Goal: Information Seeking & Learning: Understand process/instructions

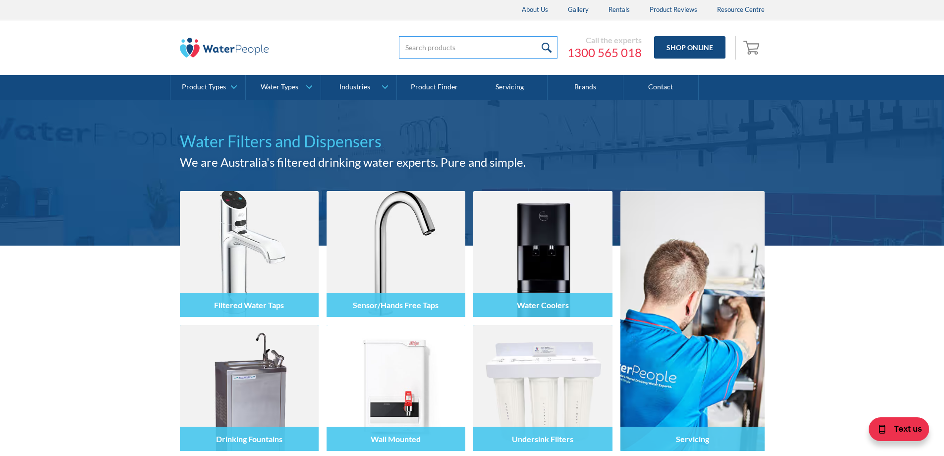
click at [408, 52] on input "search" at bounding box center [478, 47] width 159 height 22
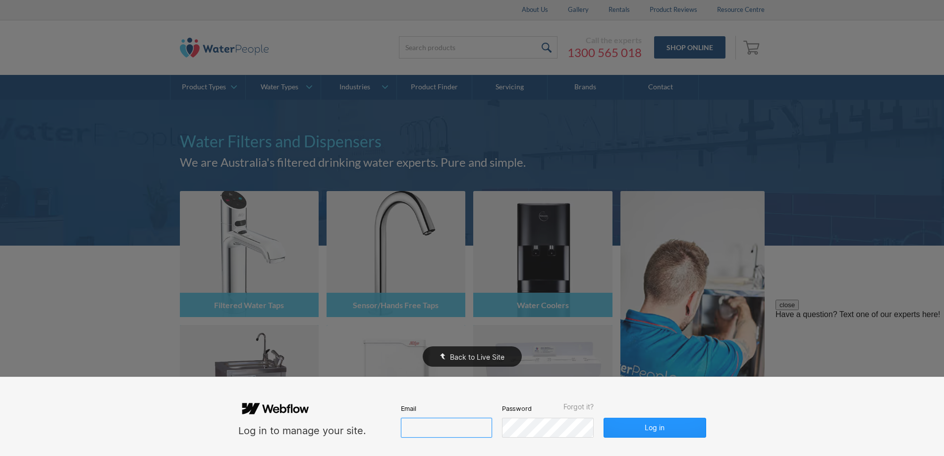
type input "john@waterpeople.com.au"
click at [232, 82] on div "Back to Live Site" at bounding box center [472, 228] width 944 height 456
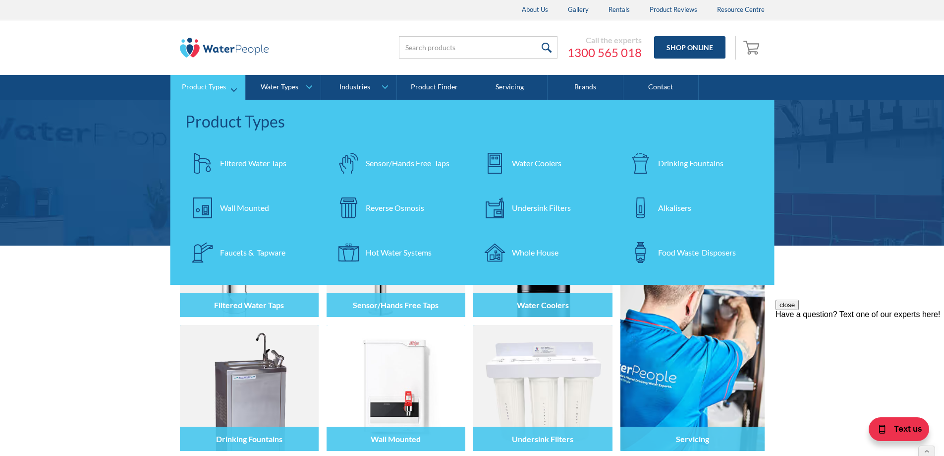
click at [254, 205] on div "Wall Mounted" at bounding box center [244, 208] width 49 height 12
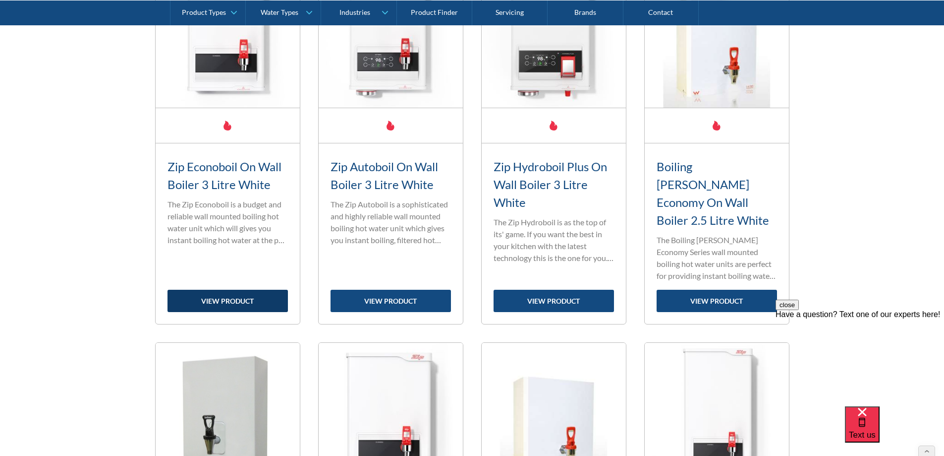
click at [239, 290] on link "view product" at bounding box center [228, 301] width 120 height 22
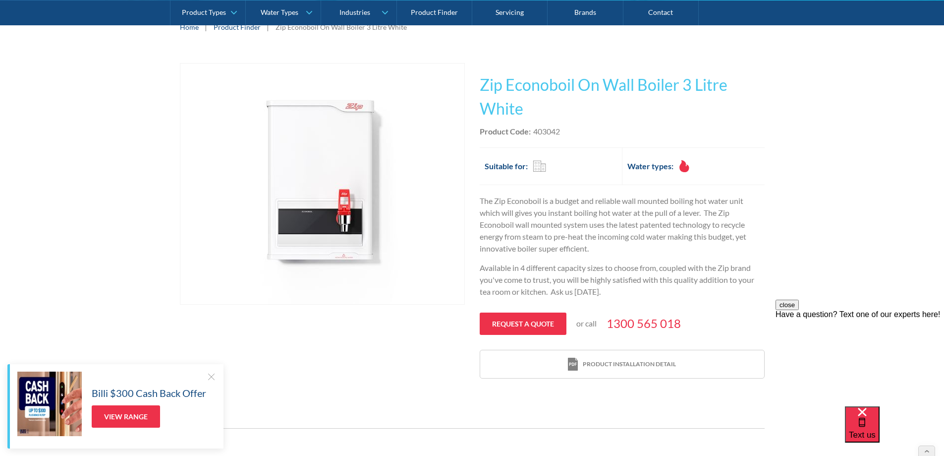
scroll to position [248, 0]
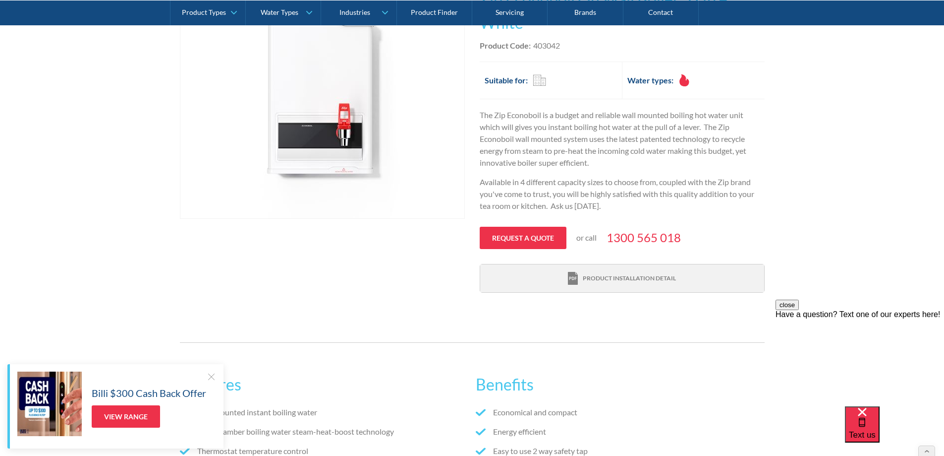
click at [613, 284] on div "Product installation detail" at bounding box center [622, 278] width 108 height 13
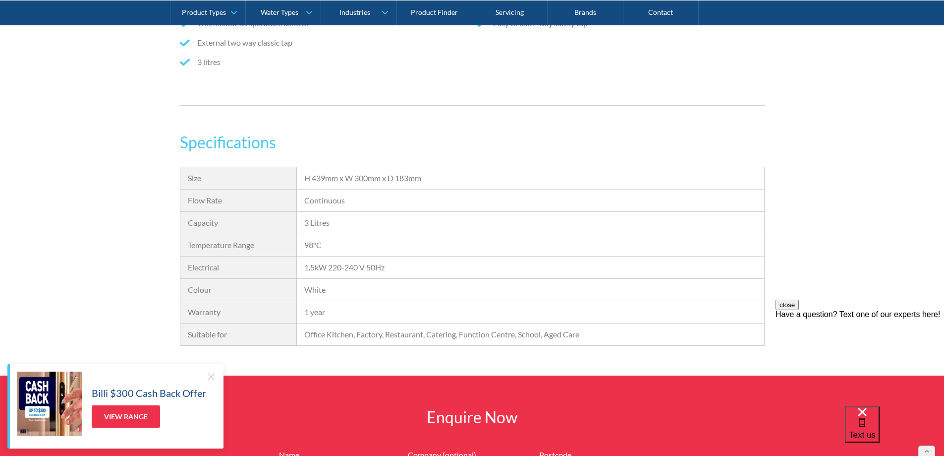
scroll to position [793, 0]
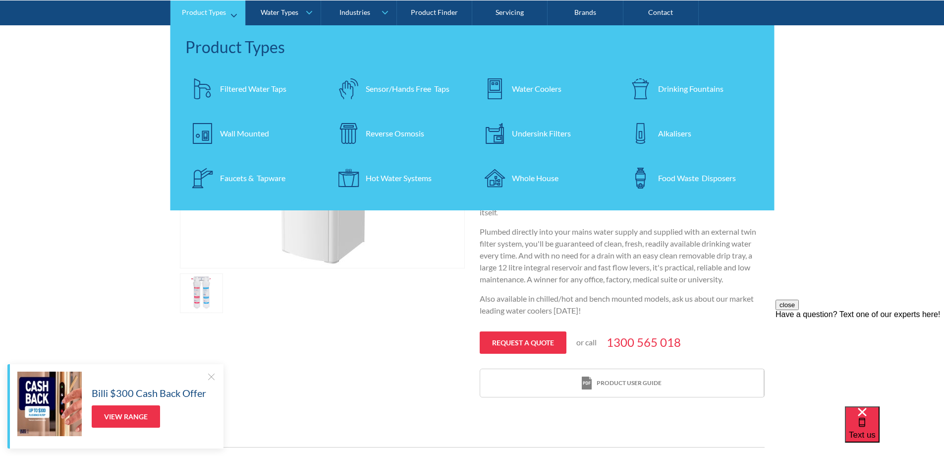
click at [254, 137] on div "Wall Mounted" at bounding box center [244, 133] width 49 height 12
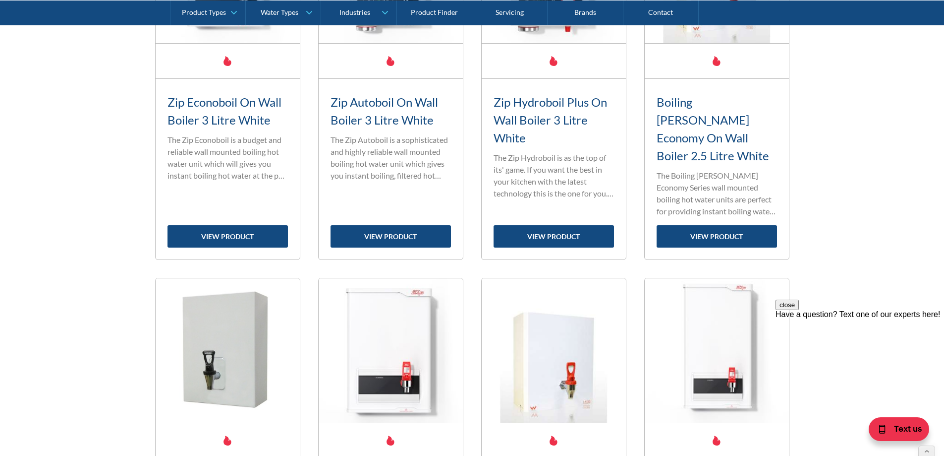
scroll to position [644, 0]
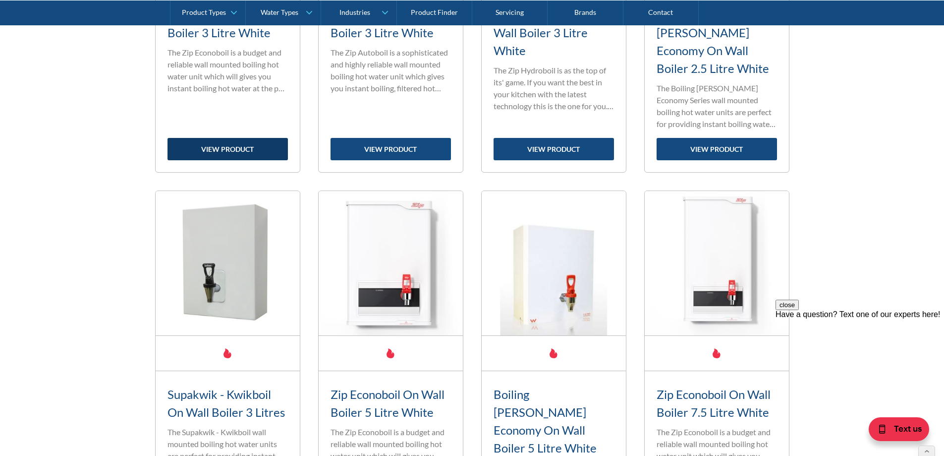
click at [244, 139] on link "view product" at bounding box center [228, 149] width 120 height 22
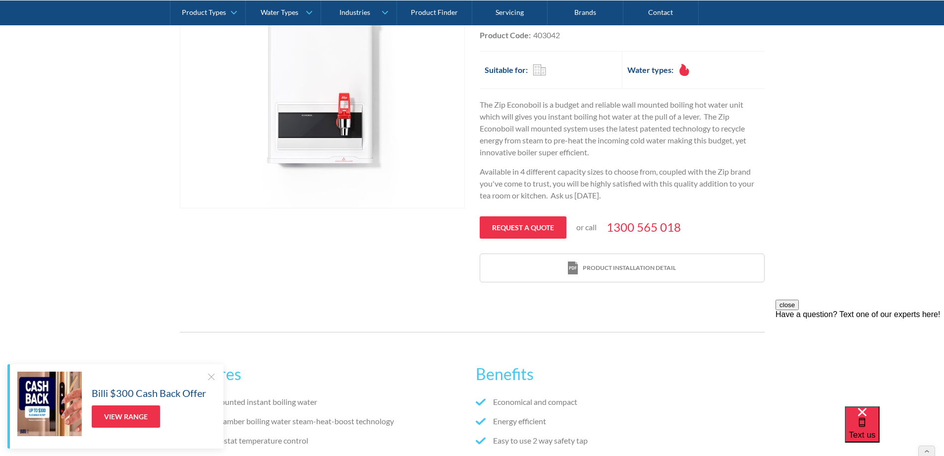
scroll to position [347, 0]
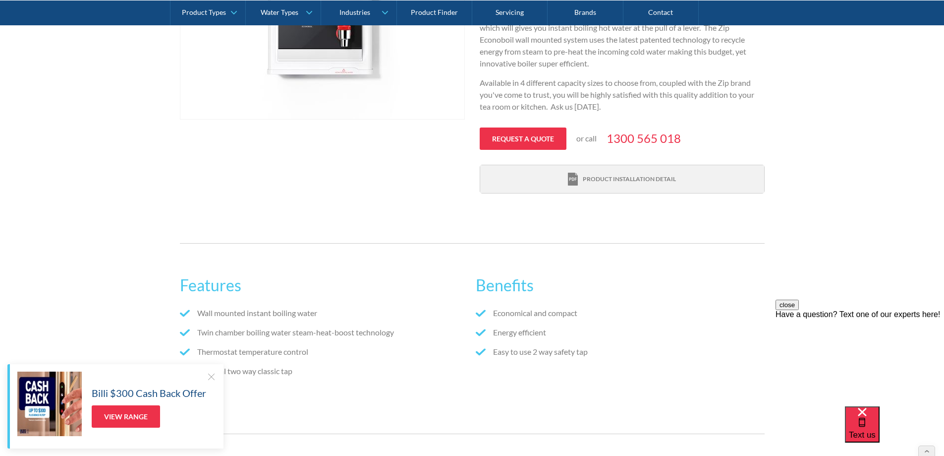
click at [652, 179] on div "Product installation detail" at bounding box center [629, 178] width 93 height 9
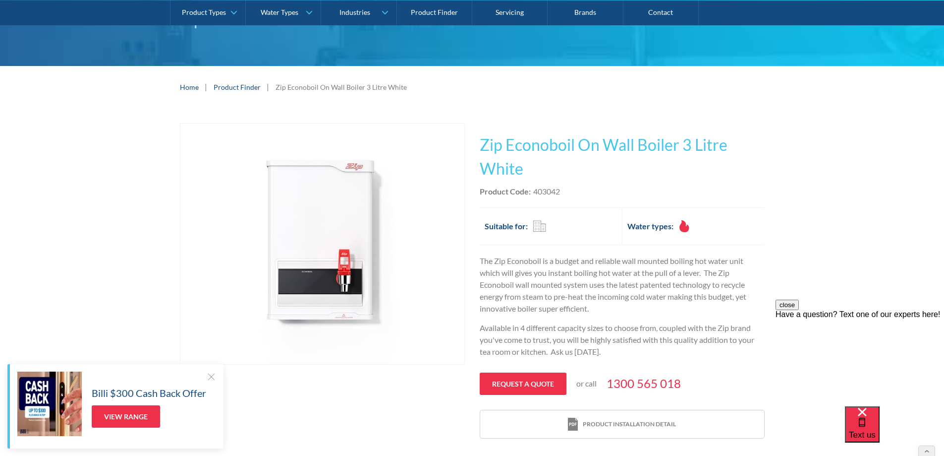
scroll to position [397, 0]
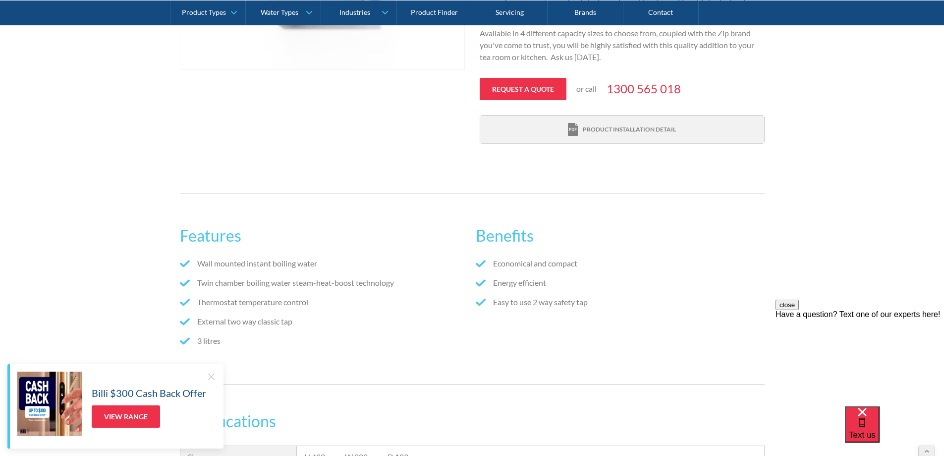
click at [594, 122] on link "Product installation detail" at bounding box center [622, 130] width 284 height 28
click at [65, 207] on div "Features Wall mounted instant boiling water Twin chamber boiling water steam-he…" at bounding box center [472, 288] width 944 height 221
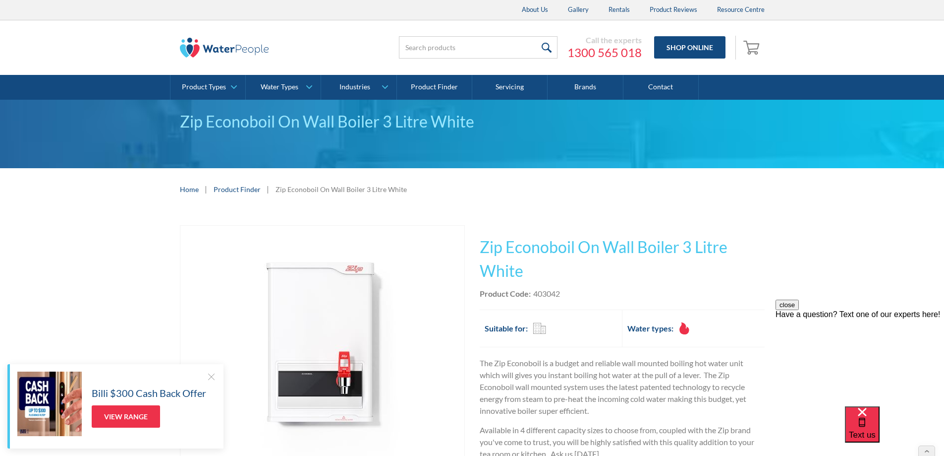
scroll to position [347, 0]
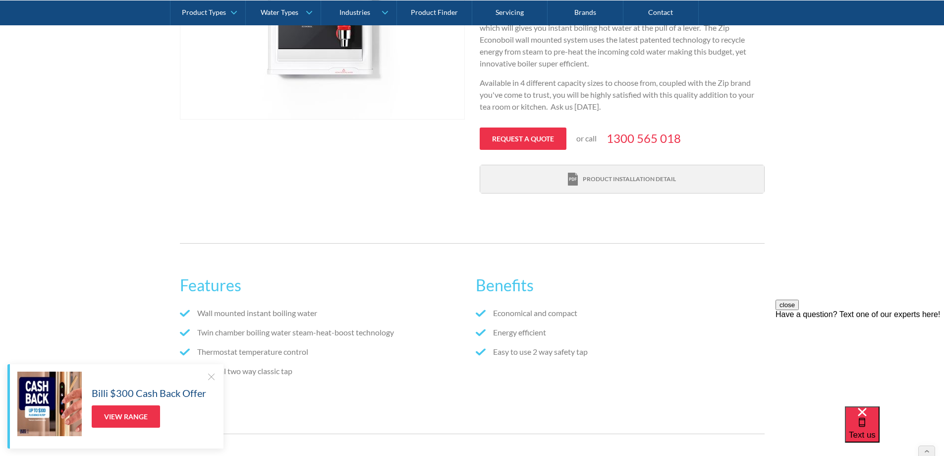
click at [622, 178] on div "Product installation detail" at bounding box center [629, 178] width 93 height 9
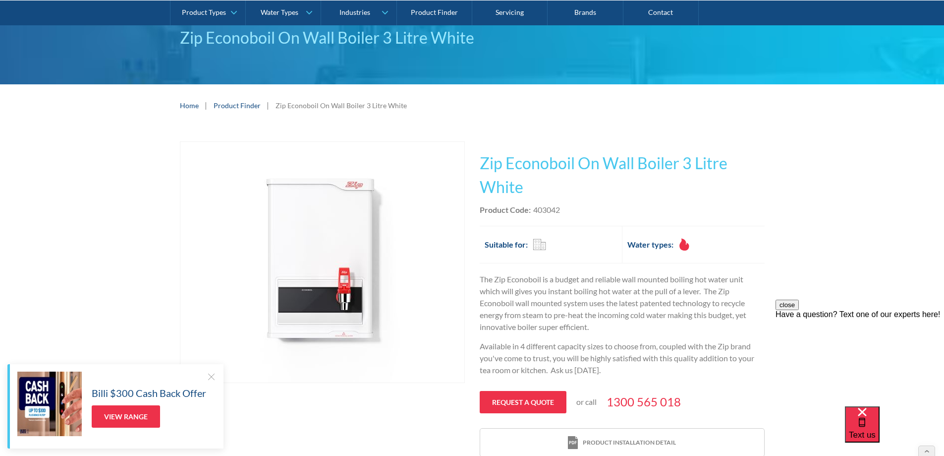
scroll to position [0, 0]
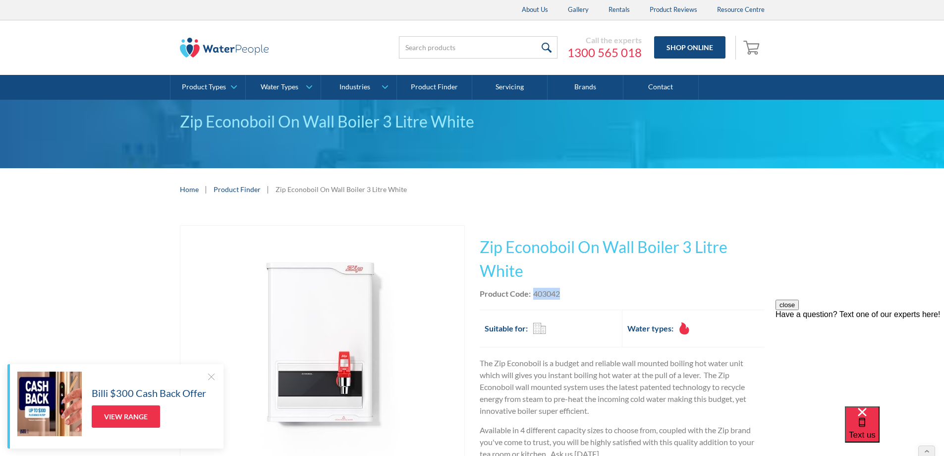
drag, startPoint x: 572, startPoint y: 293, endPoint x: 534, endPoint y: 294, distance: 37.7
click at [534, 294] on div "Product Code: 403042" at bounding box center [622, 294] width 285 height 12
copy div "403042"
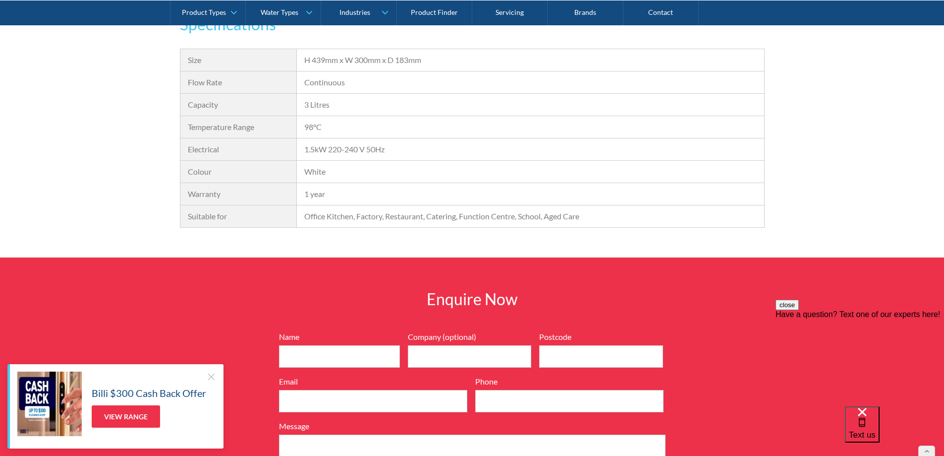
scroll to position [744, 0]
